Goal: Task Accomplishment & Management: Manage account settings

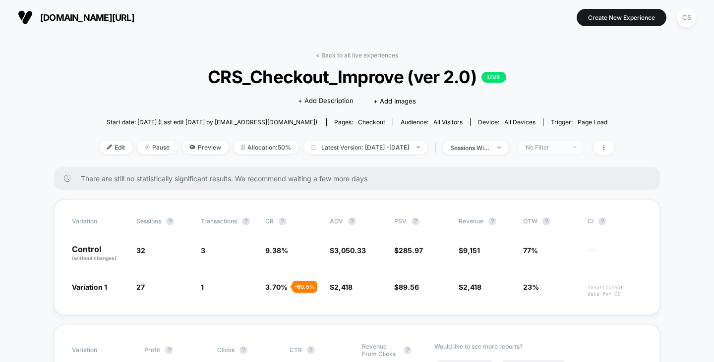
click at [552, 144] on div "No Filter" at bounding box center [545, 147] width 40 height 7
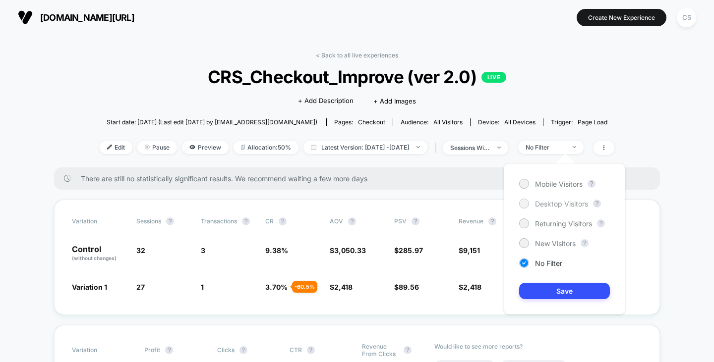
click at [550, 201] on span "Desktop Visitors" at bounding box center [561, 204] width 53 height 8
click at [552, 287] on button "Save" at bounding box center [564, 291] width 91 height 16
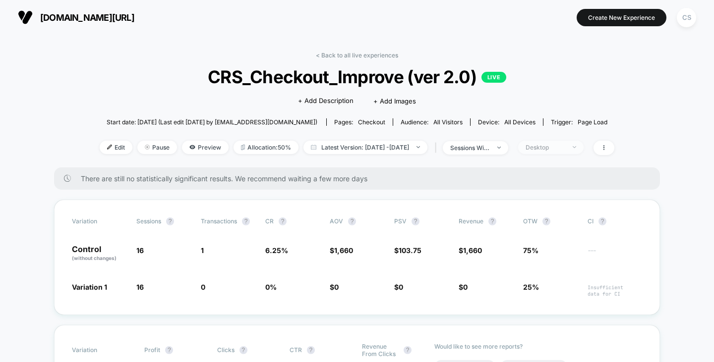
click at [565, 148] on div "Desktop" at bounding box center [545, 147] width 40 height 7
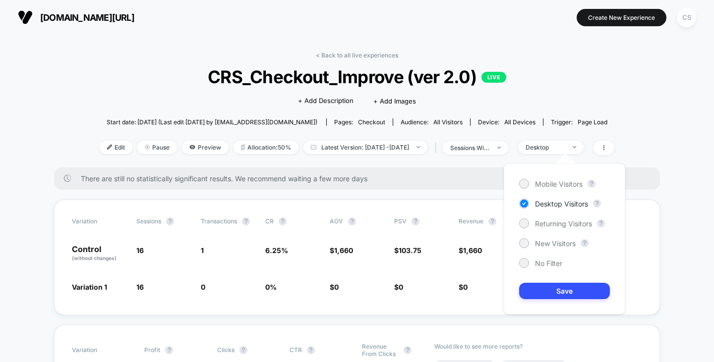
drag, startPoint x: 542, startPoint y: 181, endPoint x: 545, endPoint y: 198, distance: 17.1
click at [542, 182] on span "Mobile Visitors" at bounding box center [559, 184] width 48 height 8
click at [562, 291] on button "Save" at bounding box center [564, 291] width 91 height 16
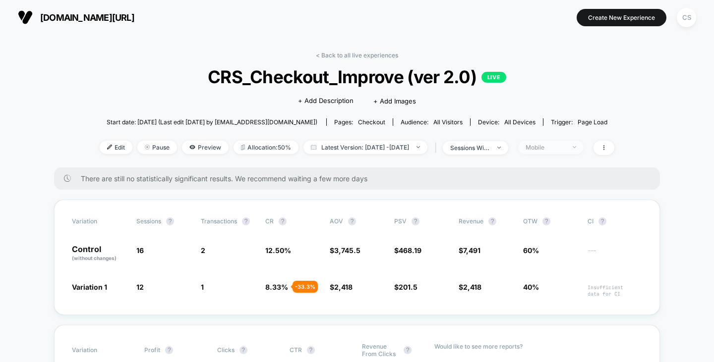
click at [574, 150] on span "Mobile" at bounding box center [550, 147] width 65 height 13
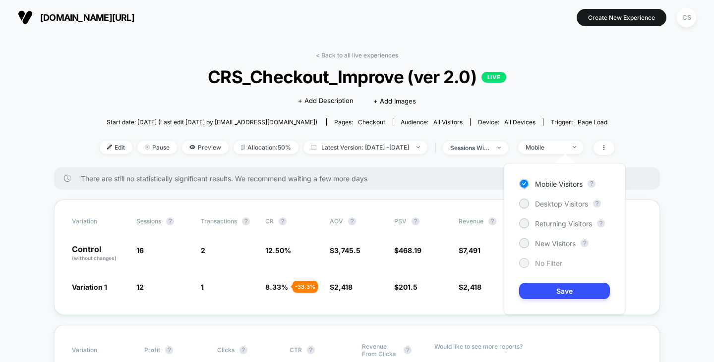
click at [523, 262] on div at bounding box center [523, 262] width 7 height 7
click at [547, 293] on button "Save" at bounding box center [564, 291] width 91 height 16
